Goal: Find specific page/section: Find specific page/section

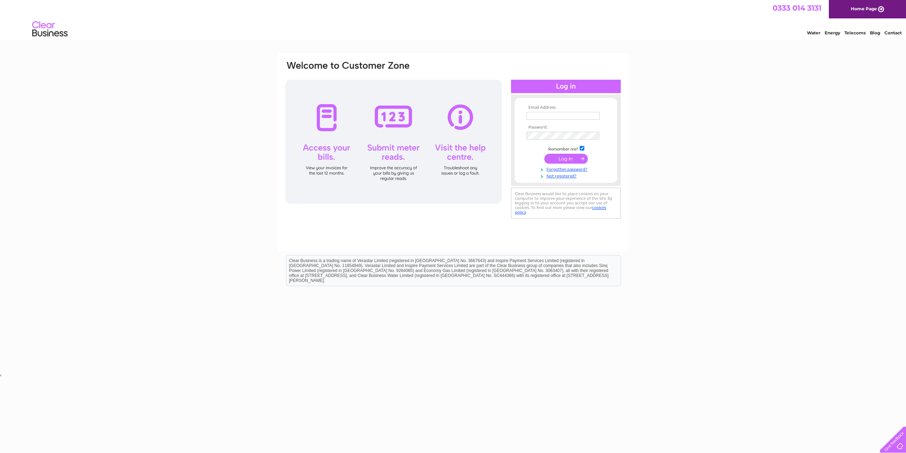
click at [0, 378] on nordpass-portal at bounding box center [0, 378] width 0 height 0
type input "[PERSON_NAME][EMAIL_ADDRESS][DOMAIN_NAME]"
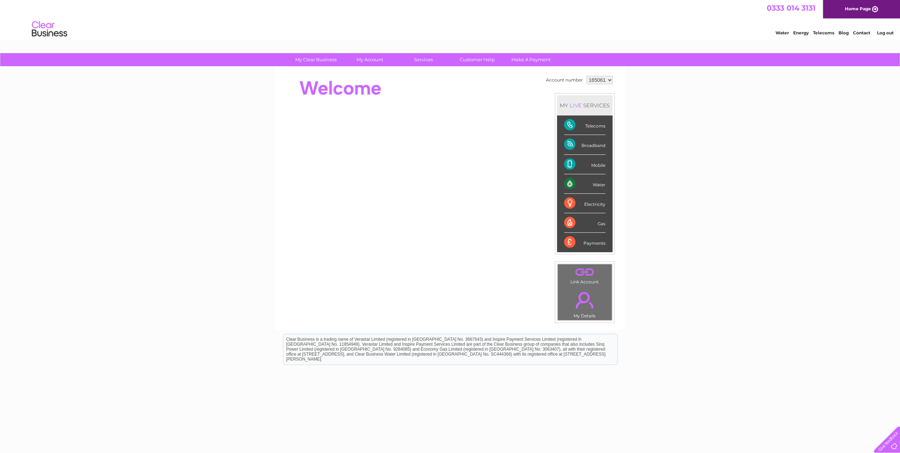
click at [815, 35] on link "Telecoms" at bounding box center [823, 32] width 21 height 5
click at [592, 146] on div "Broadband" at bounding box center [584, 144] width 41 height 19
click at [571, 145] on div "Broadband" at bounding box center [584, 144] width 41 height 19
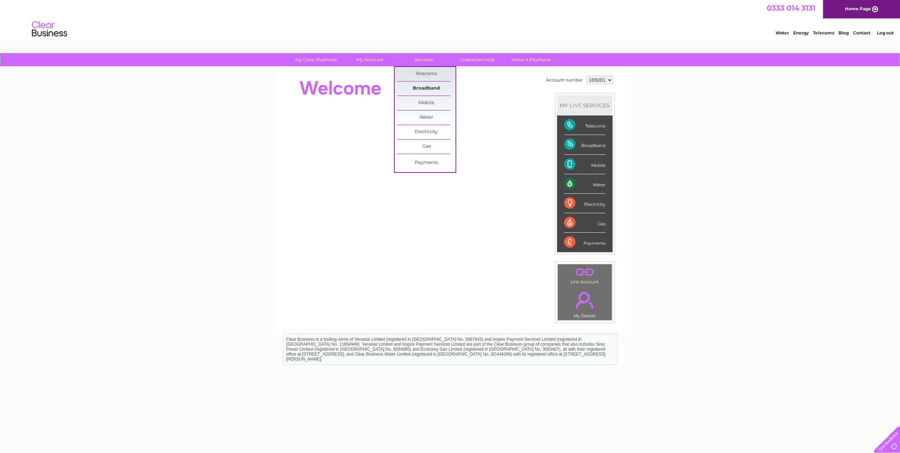
click at [430, 87] on link "Broadband" at bounding box center [426, 88] width 58 height 14
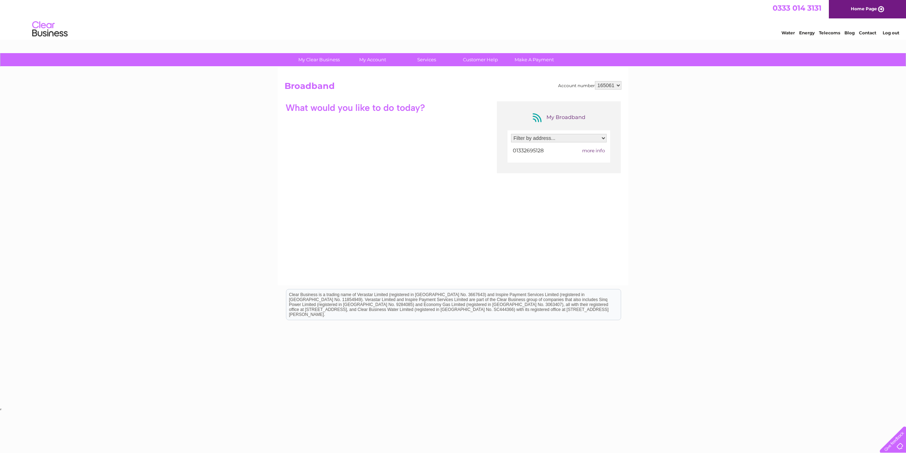
click at [894, 35] on link "Log out" at bounding box center [890, 32] width 17 height 5
